Goal: Task Accomplishment & Management: Complete application form

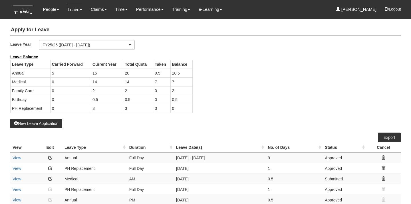
select select "50"
click at [390, 11] on button "Logout" at bounding box center [392, 9] width 24 height 14
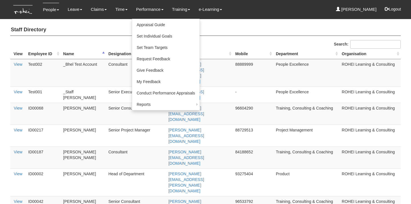
select select "50"
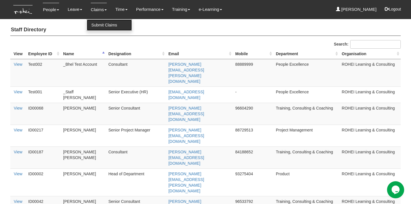
click at [95, 26] on link "Submit Claims" at bounding box center [109, 24] width 45 height 11
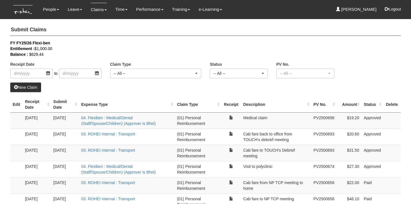
select select "50"
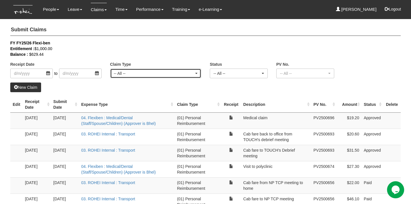
click at [135, 72] on div "-- All --" at bounding box center [154, 74] width 80 height 6
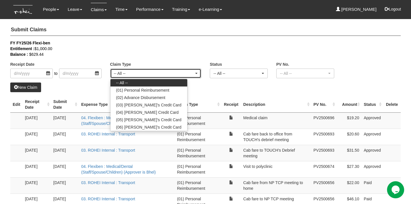
click at [135, 72] on div "-- All --" at bounding box center [154, 74] width 80 height 6
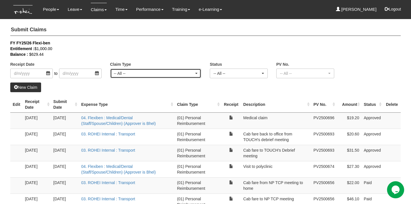
click at [127, 74] on div "-- All --" at bounding box center [154, 74] width 80 height 6
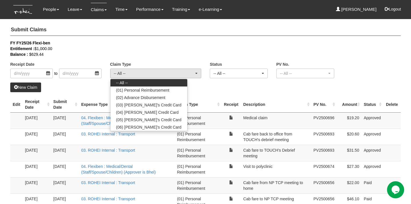
click at [104, 83] on div "New Claim" at bounding box center [205, 88] width 390 height 10
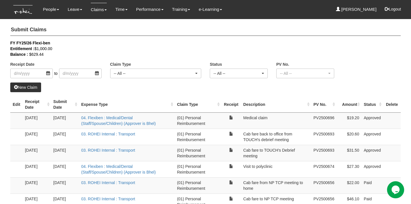
click at [30, 88] on link "New Claim" at bounding box center [25, 88] width 31 height 10
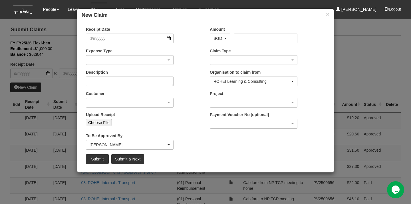
click at [194, 50] on div "Expense Type 01. Project (Billed) : Food for FGDs / Meetings 01. Project (Bille…" at bounding box center [144, 58] width 124 height 21
click at [166, 58] on div "button" at bounding box center [129, 60] width 87 height 9
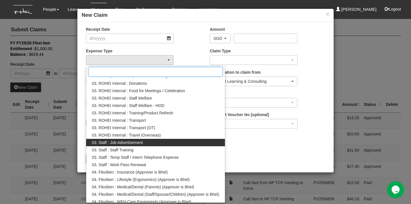
scroll to position [82, 0]
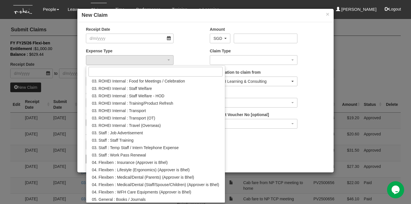
click at [268, 148] on div "Receipt Date Amount AED AFN ALL AMD ANG AOA ARS AUD AWG AZN BAM BBD BDT BGN BHD…" at bounding box center [205, 98] width 256 height 142
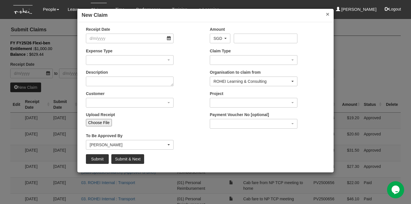
click at [327, 15] on button "×" at bounding box center [327, 14] width 3 height 6
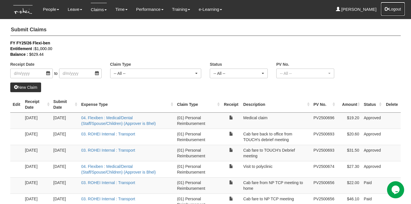
click at [392, 9] on button "Logout" at bounding box center [392, 9] width 24 height 14
